Goal: Task Accomplishment & Management: Manage account settings

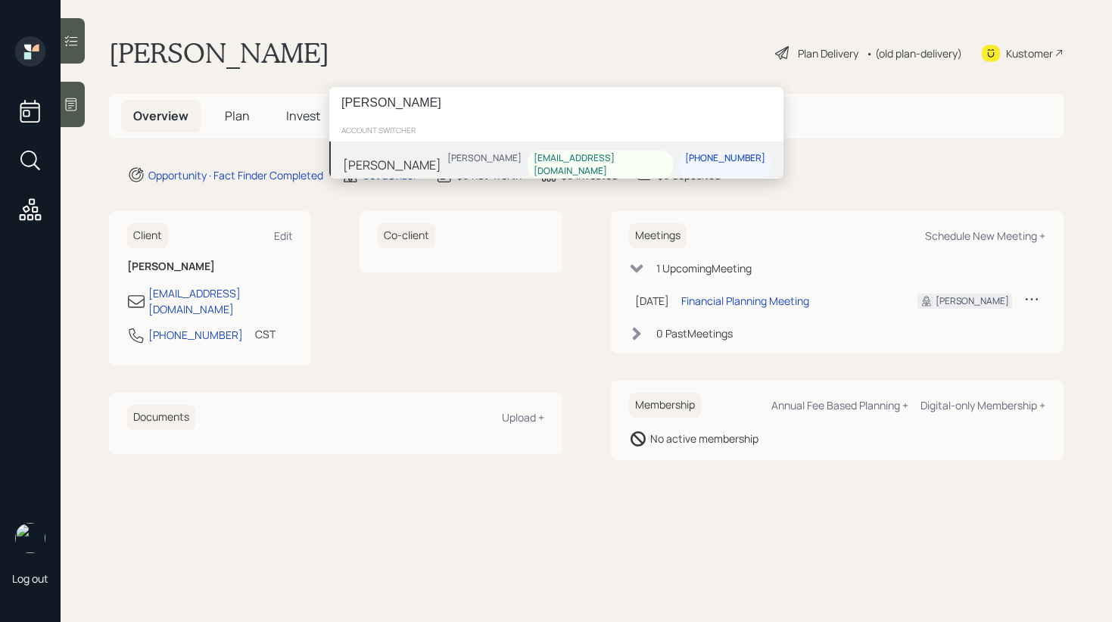
type input "[PERSON_NAME]"
click at [416, 156] on div "[PERSON_NAME]" at bounding box center [392, 165] width 98 height 18
